Goal: Task Accomplishment & Management: Manage account settings

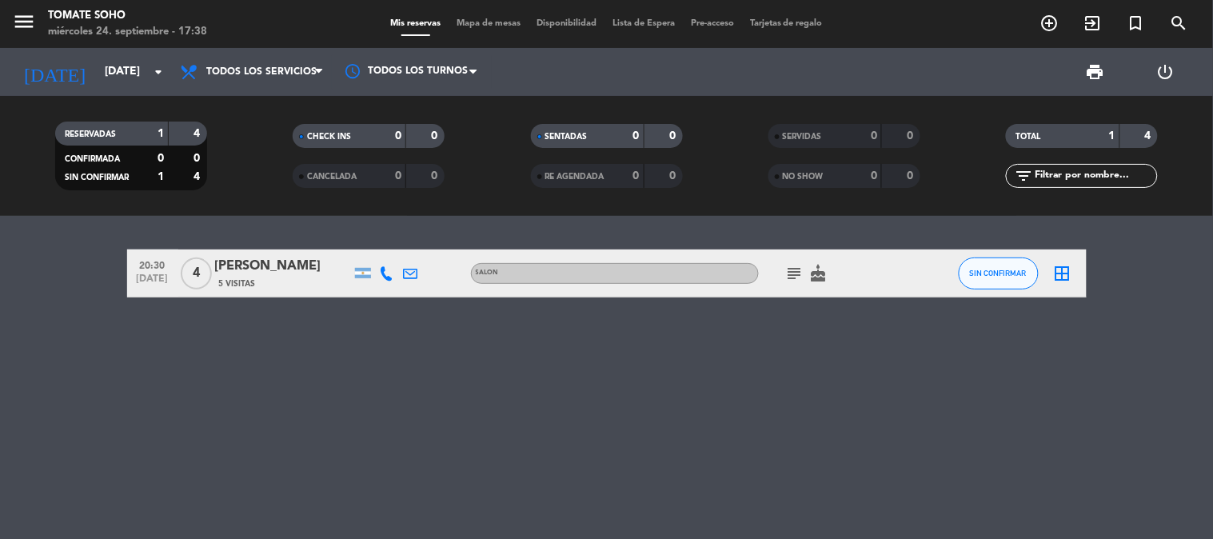
drag, startPoint x: 134, startPoint y: 258, endPoint x: 846, endPoint y: 280, distance: 712.1
click at [846, 280] on div "20:30 [DATE] 4 Victoria De Palma 5 Visitas SALON subject cake SIN CONFIRMAR bor…" at bounding box center [607, 274] width 960 height 48
click at [784, 278] on span "subject" at bounding box center [795, 273] width 24 height 19
click at [793, 270] on icon "subject" at bounding box center [794, 273] width 19 height 19
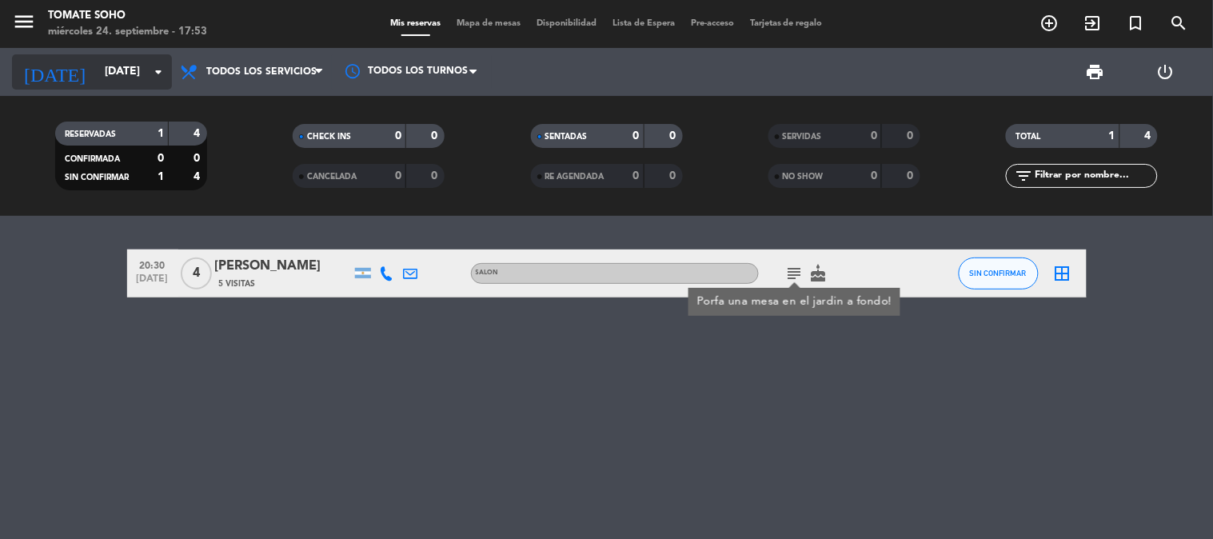
click at [126, 69] on input "[DATE]" at bounding box center [173, 72] width 152 height 29
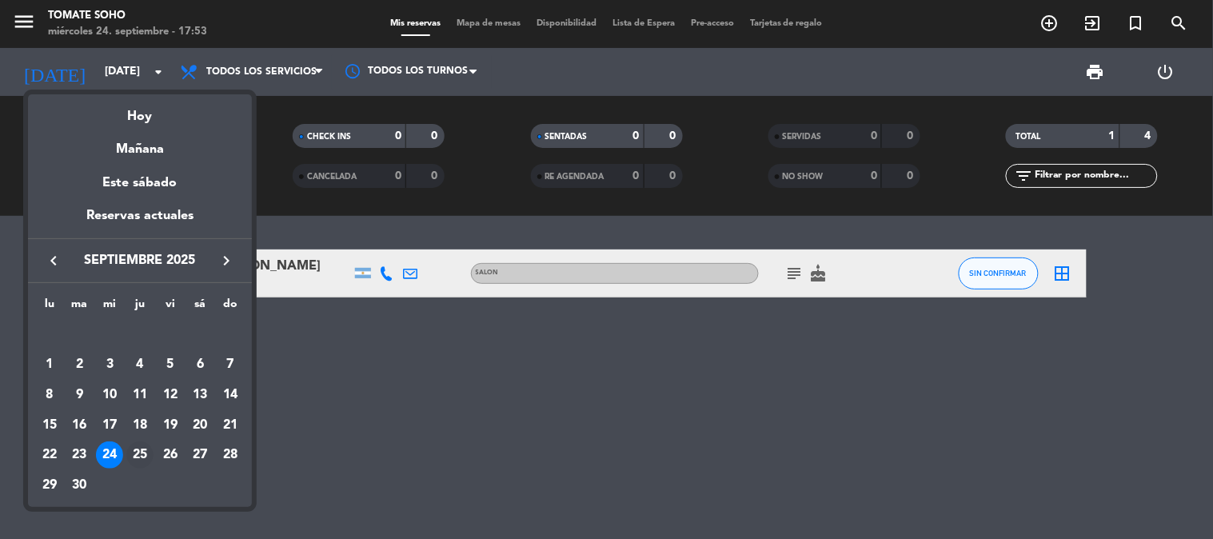
click at [133, 453] on div "25" at bounding box center [139, 454] width 27 height 27
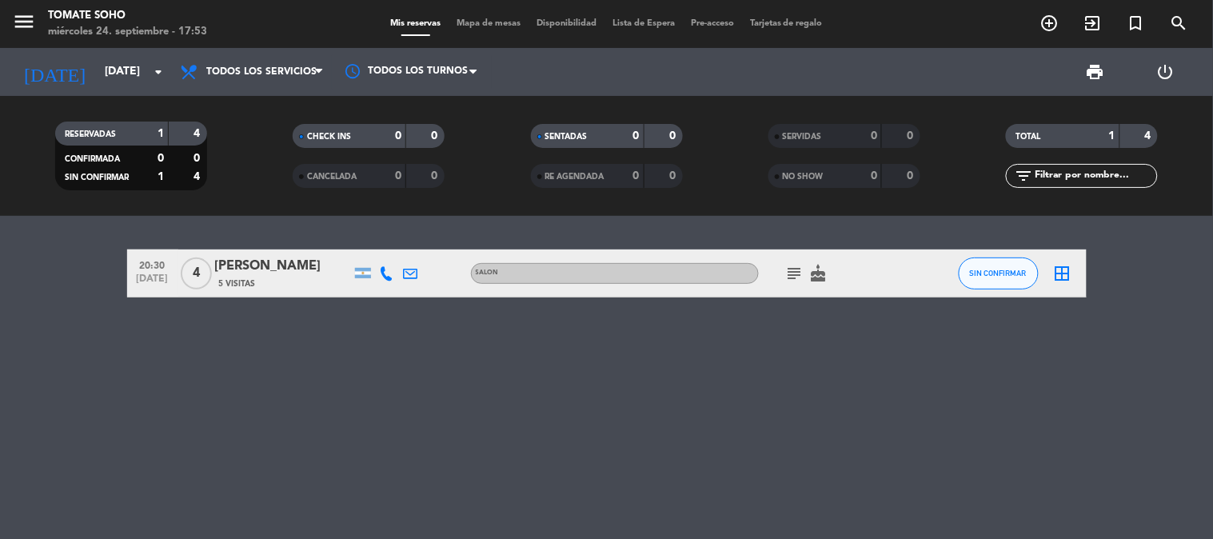
type input "[DEMOGRAPHIC_DATA][DATE]"
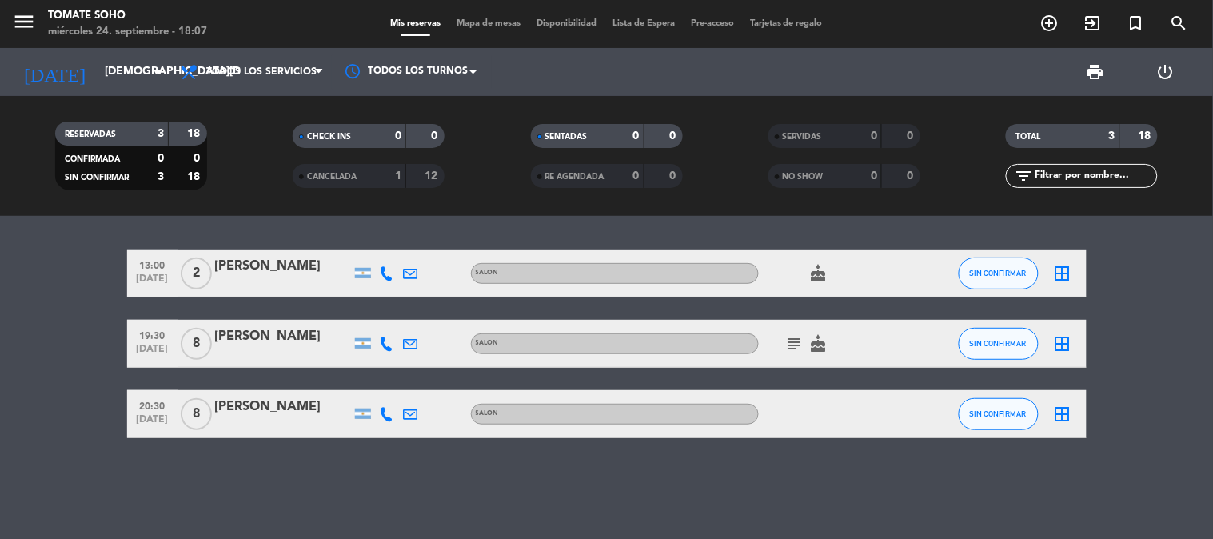
click at [794, 344] on icon "subject" at bounding box center [794, 343] width 19 height 19
click at [286, 337] on div "[PERSON_NAME]" at bounding box center [283, 336] width 136 height 21
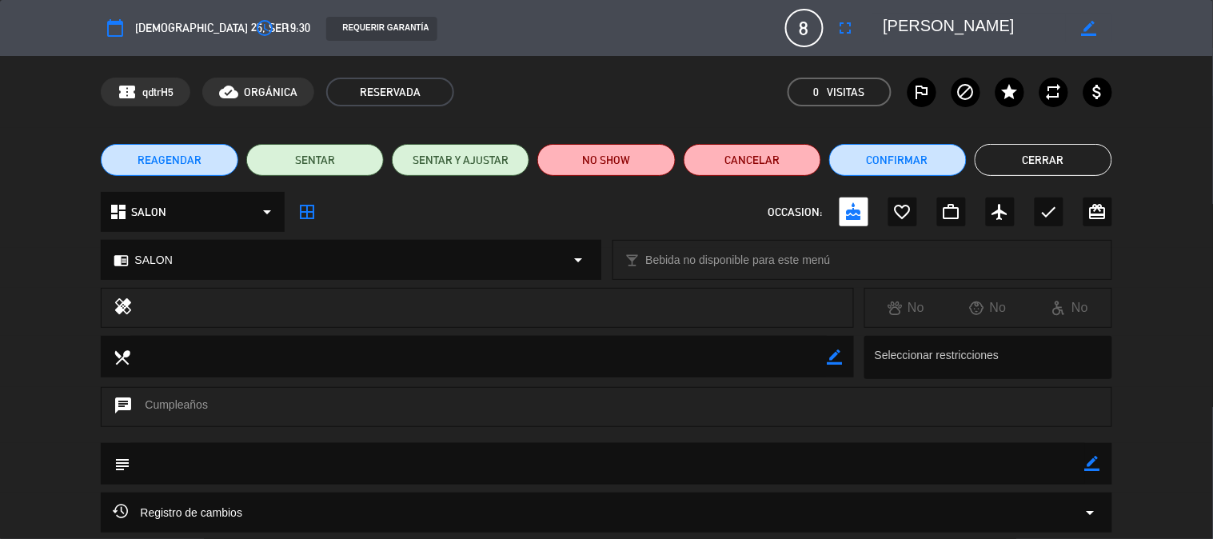
click at [222, 464] on textarea at bounding box center [607, 463] width 954 height 41
click at [166, 461] on textarea at bounding box center [607, 463] width 954 height 41
click at [1082, 464] on textarea at bounding box center [607, 463] width 954 height 41
click at [1088, 465] on icon "border_color" at bounding box center [1092, 463] width 15 height 15
type textarea "e"
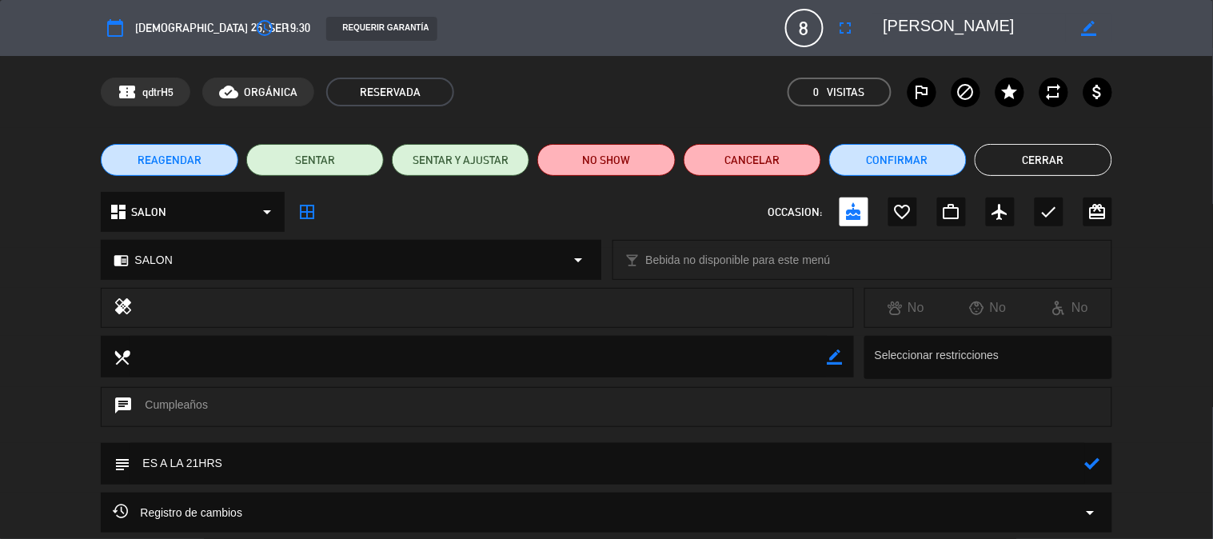
type textarea "ES A LA 21HRS"
click at [1092, 467] on icon at bounding box center [1092, 463] width 15 height 15
